Goal: Task Accomplishment & Management: Manage account settings

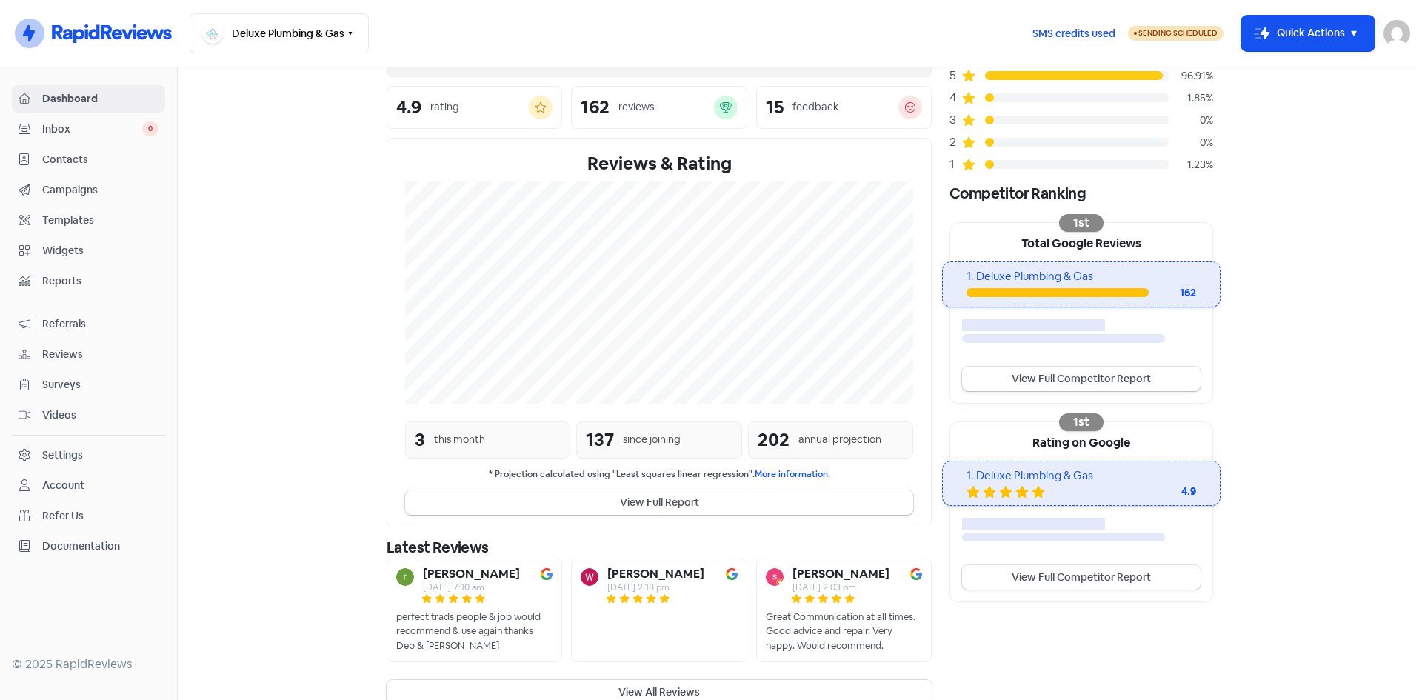
scroll to position [147, 0]
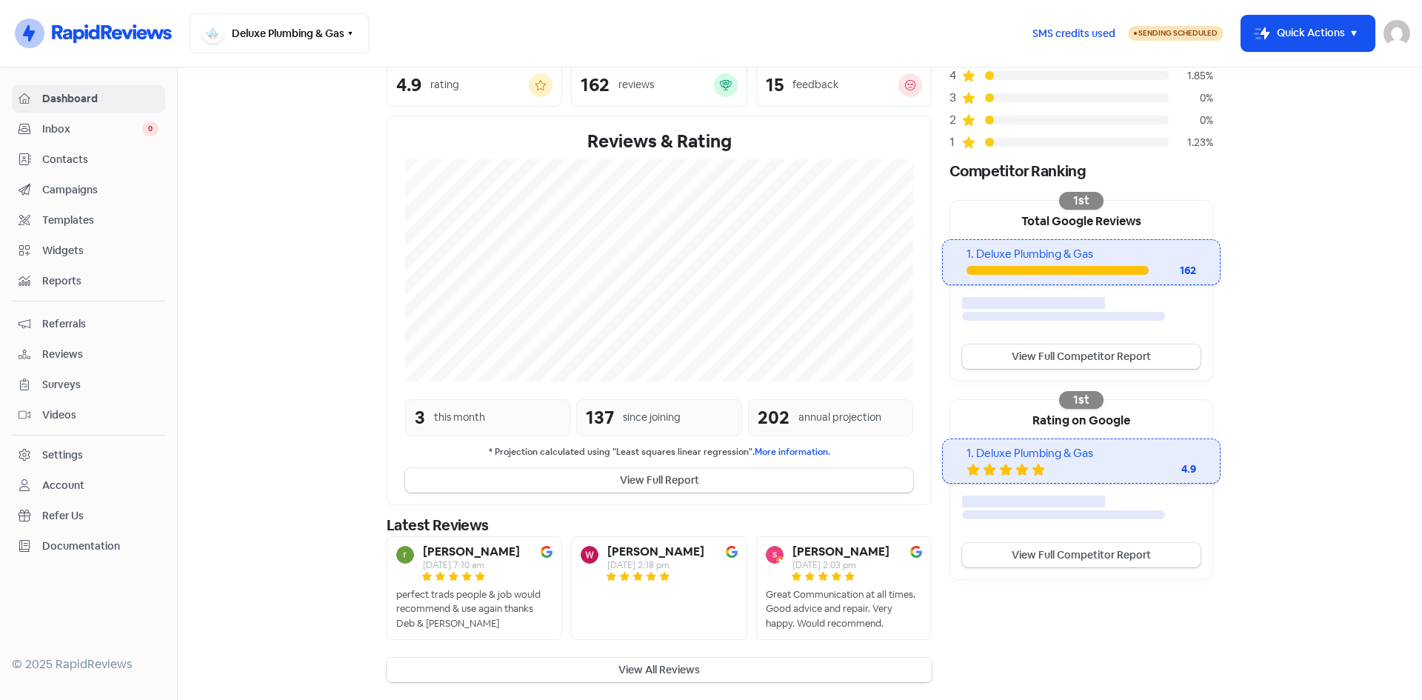
click at [582, 665] on button "View All Reviews" at bounding box center [659, 670] width 545 height 24
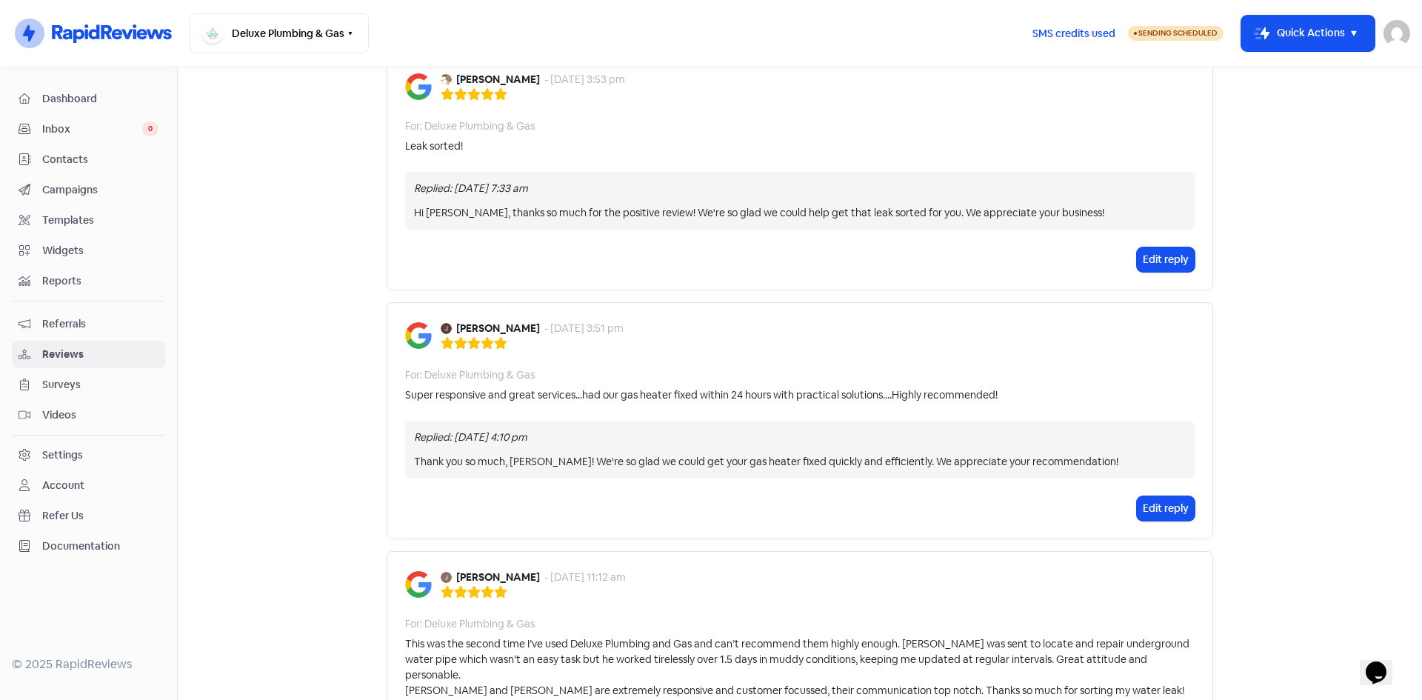
scroll to position [889, 0]
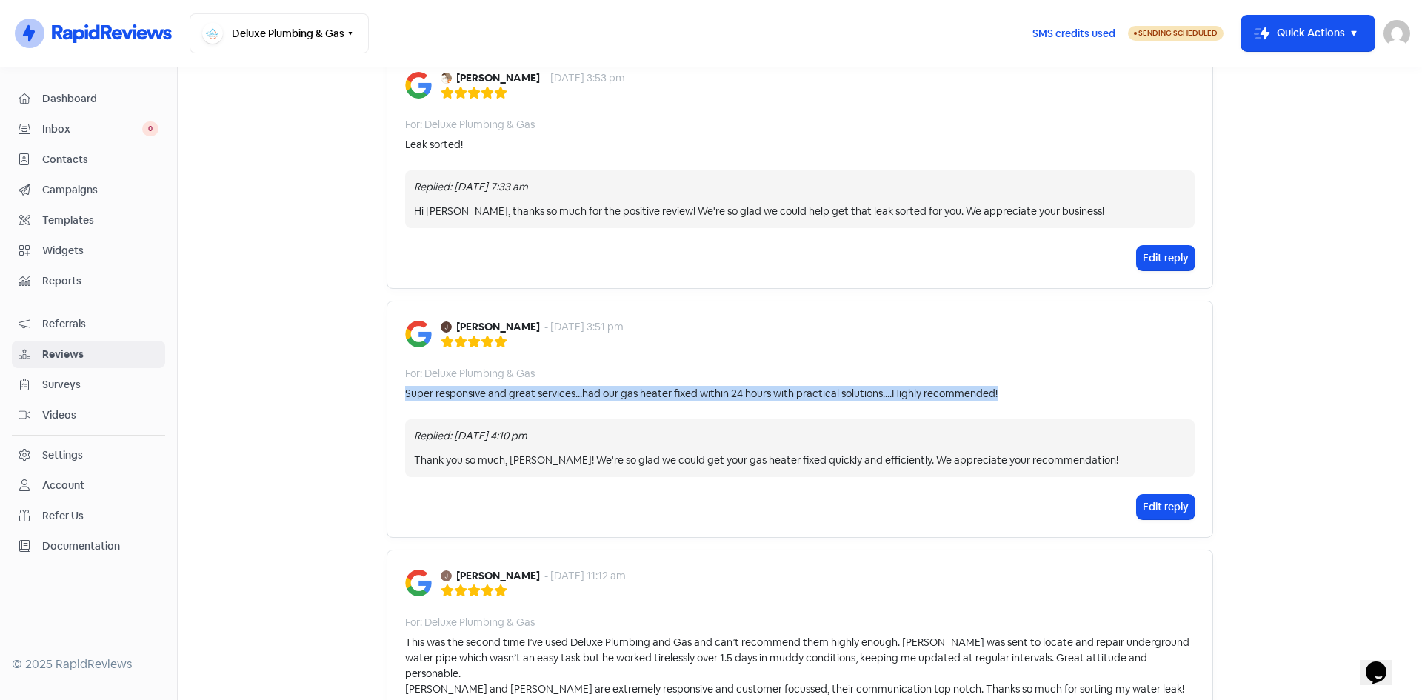
drag, startPoint x: 1003, startPoint y: 394, endPoint x: 402, endPoint y: 390, distance: 601.6
click at [405, 390] on div "Super responsive and great services...had our gas heater fixed within 24 hours …" at bounding box center [800, 394] width 790 height 16
copy div "Super responsive and great services...had our gas heater fixed within 24 hours …"
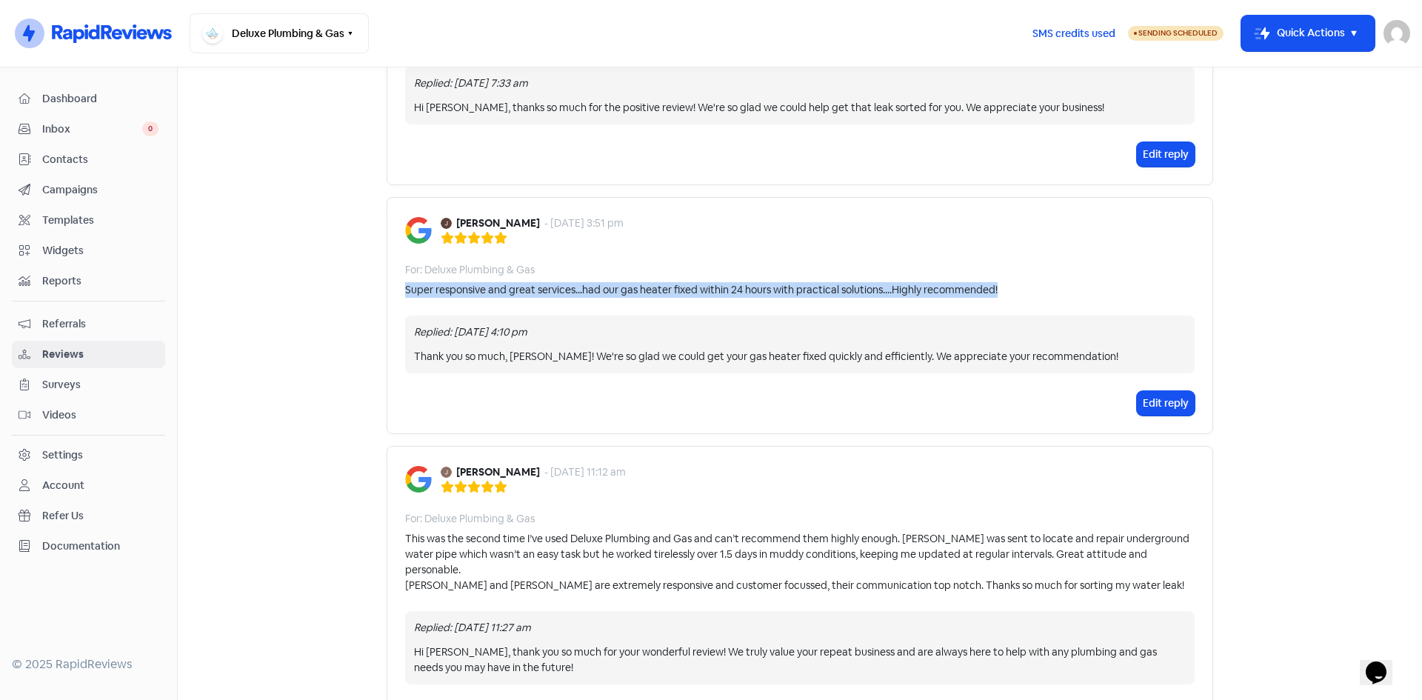
scroll to position [1037, 0]
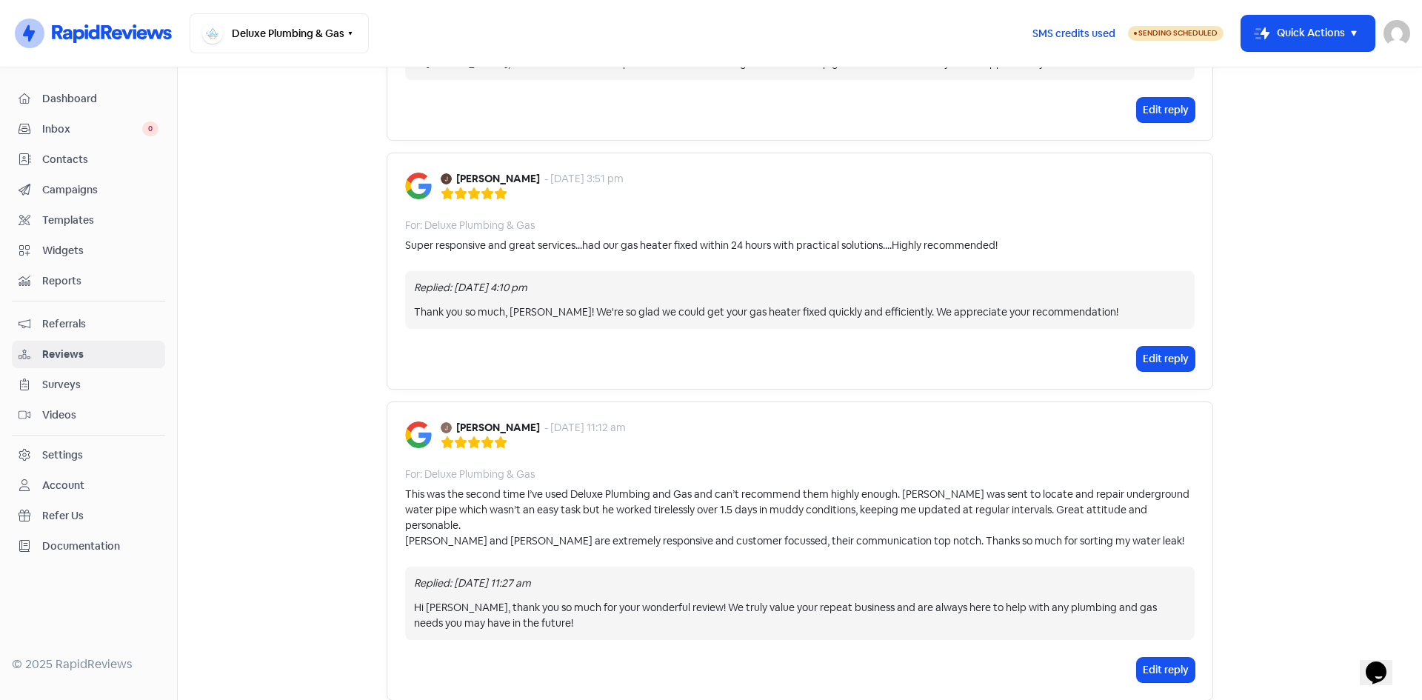
click at [847, 167] on div "Jackie Qi - 19 Aug 2025, 3:51 pm For: Deluxe Plumbing & Gas Super responsive an…" at bounding box center [800, 271] width 827 height 237
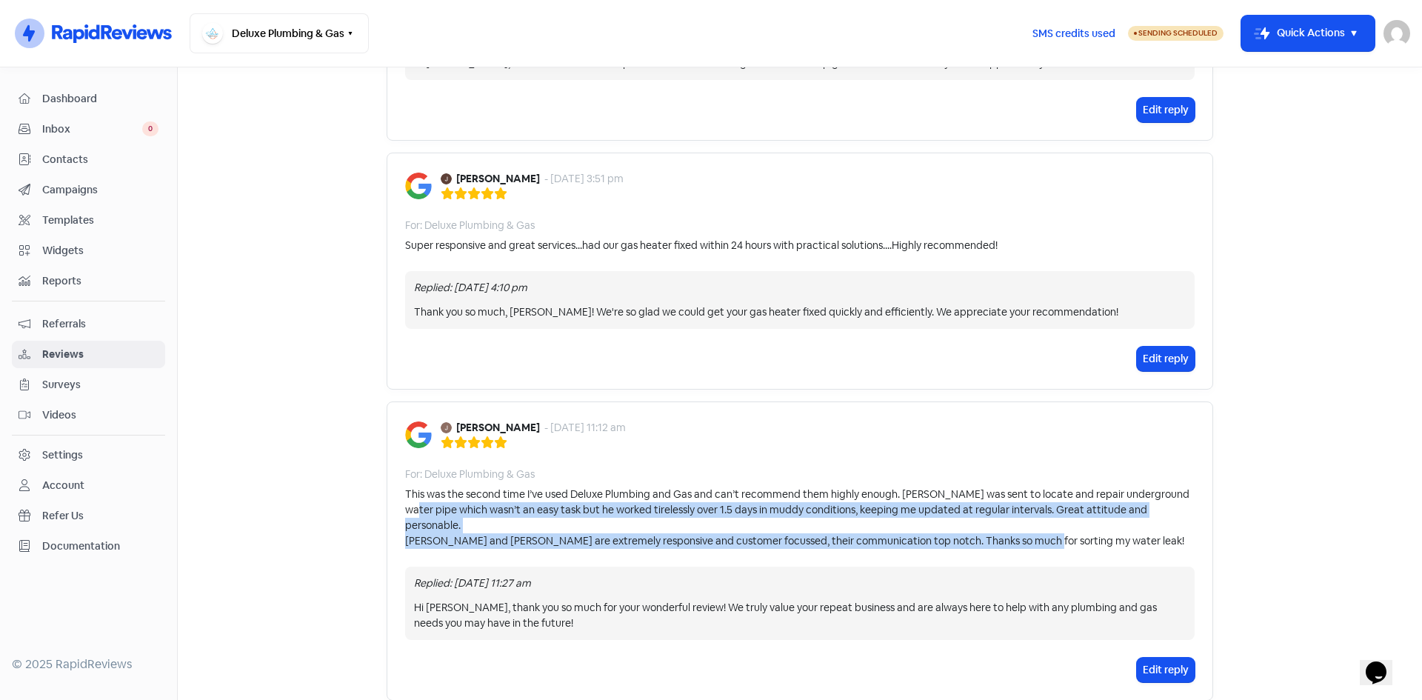
drag, startPoint x: 1051, startPoint y: 526, endPoint x: 394, endPoint y: 502, distance: 657.6
click at [394, 502] on div "Jayne Glenister - 18 Aug 2025, 11:12 am For: Deluxe Plumbing & Gas This was the…" at bounding box center [800, 551] width 827 height 299
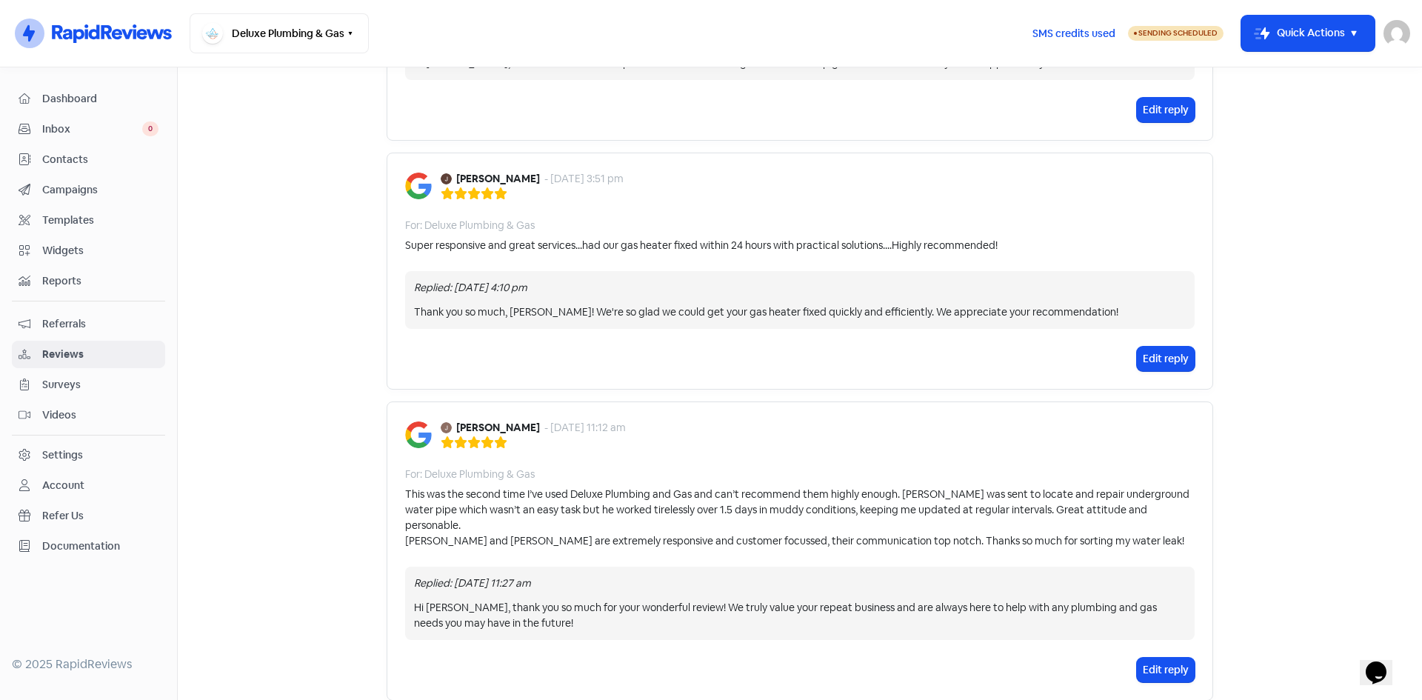
drag, startPoint x: 399, startPoint y: 496, endPoint x: 496, endPoint y: 511, distance: 98.9
click at [408, 504] on div "Jayne Glenister - 18 Aug 2025, 11:12 am For: Deluxe Plumbing & Gas This was the…" at bounding box center [800, 551] width 827 height 299
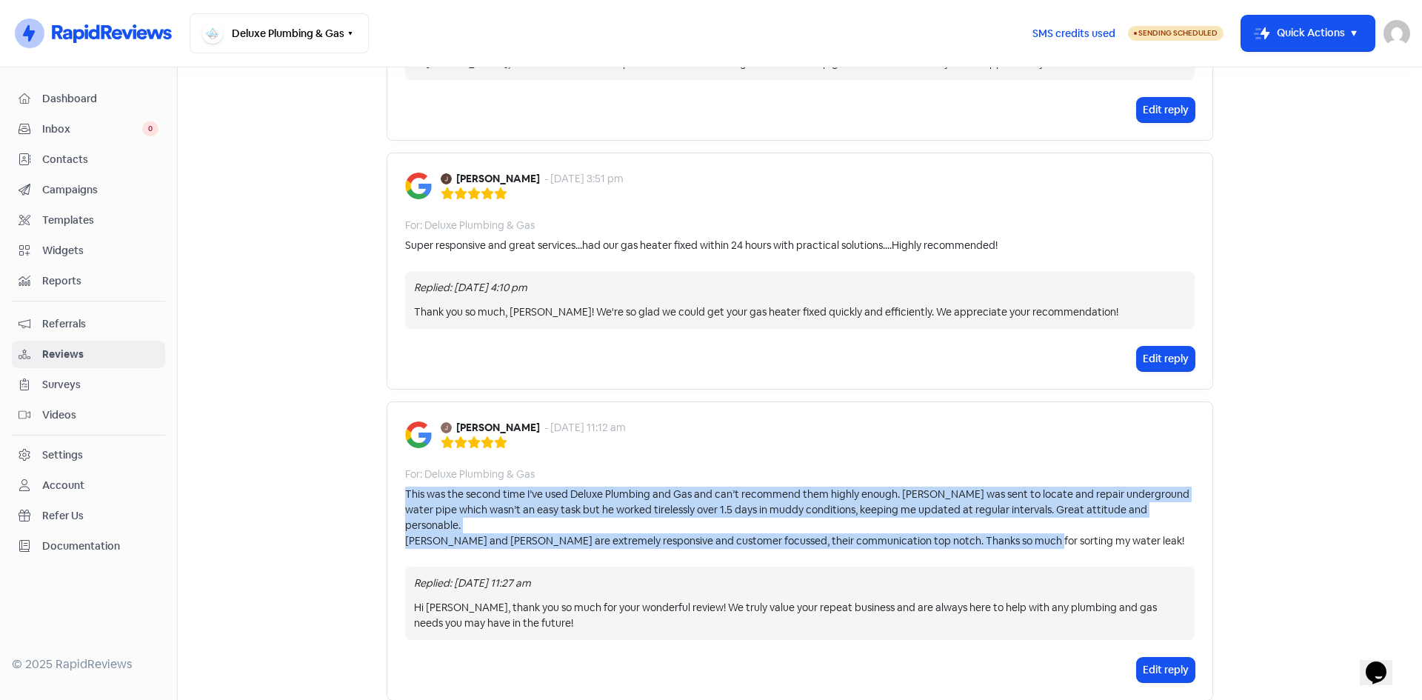
drag, startPoint x: 1054, startPoint y: 521, endPoint x: 388, endPoint y: 497, distance: 665.7
click at [388, 497] on div "Jayne Glenister - 18 Aug 2025, 11:12 am For: Deluxe Plumbing & Gas This was the…" at bounding box center [800, 551] width 827 height 299
copy div "This was the second time I’ve used Deluxe Plumbing and Gas and can’t recommend …"
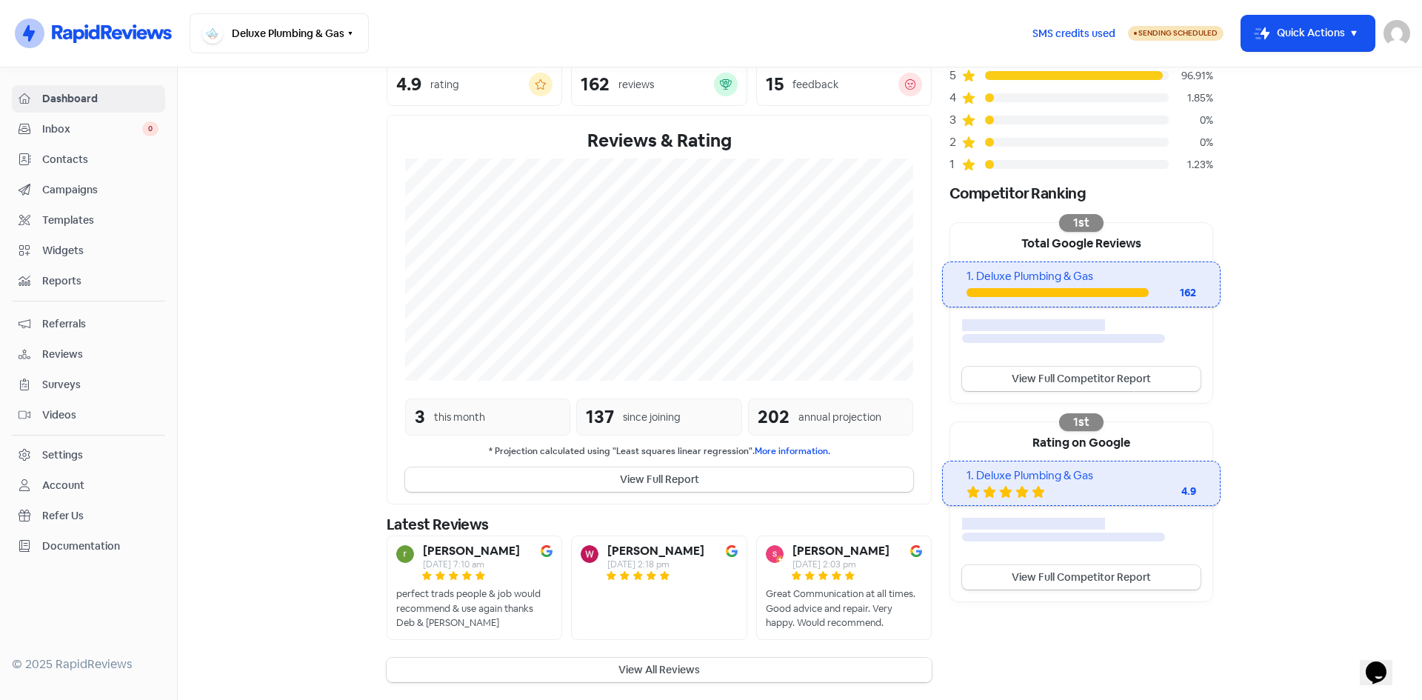
click at [645, 673] on button "View All Reviews" at bounding box center [659, 670] width 545 height 24
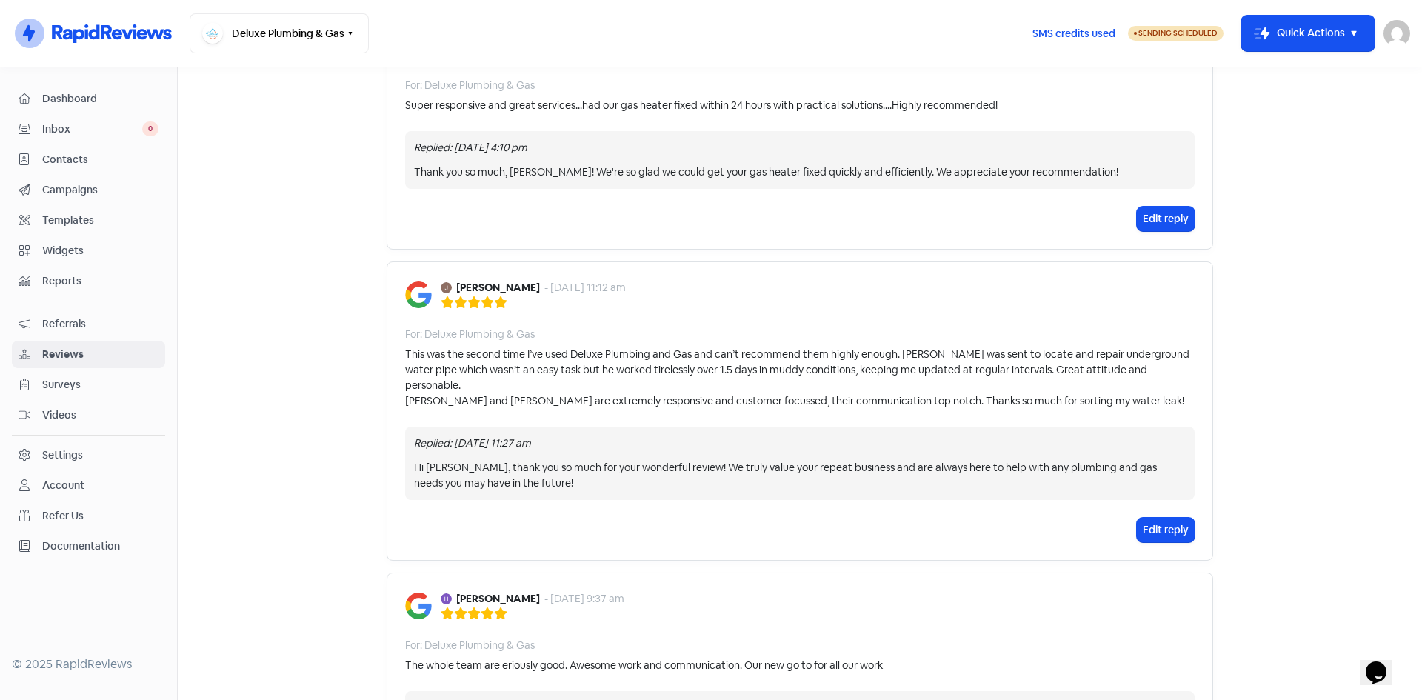
scroll to position [1185, 0]
